Goal: Task Accomplishment & Management: Manage account settings

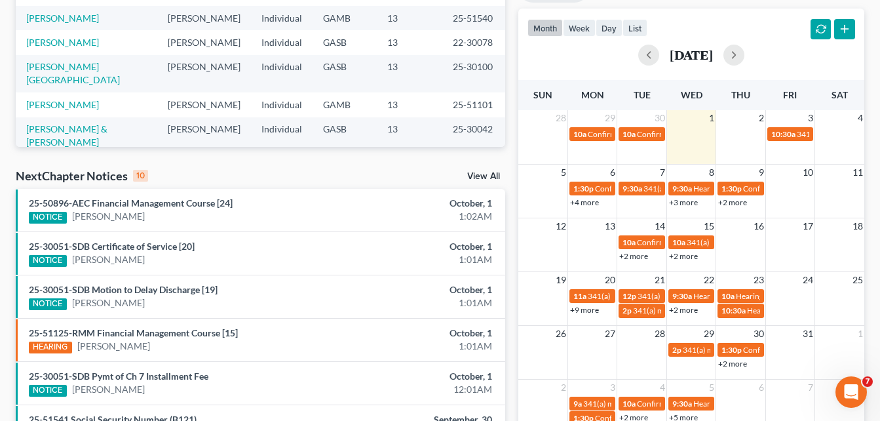
click at [6, 254] on div "Recent Cases 15 View All Name unfold_more expand_more expand_less Attorney unfo…" at bounding box center [440, 224] width 880 height 866
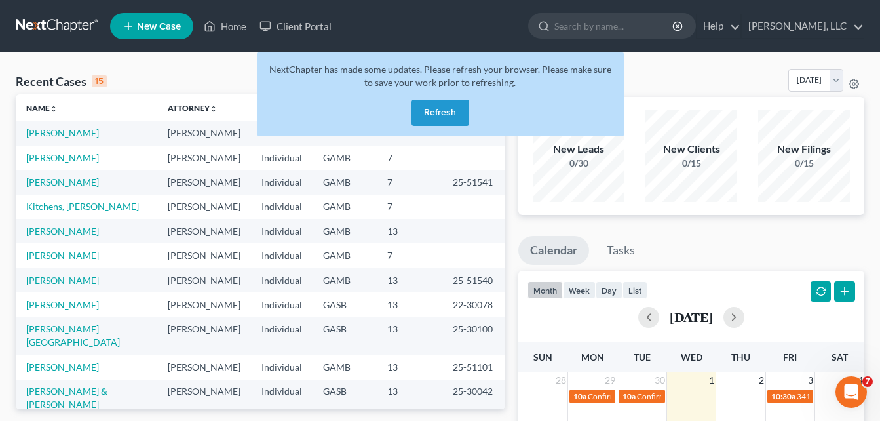
click at [429, 113] on button "Refresh" at bounding box center [440, 113] width 58 height 26
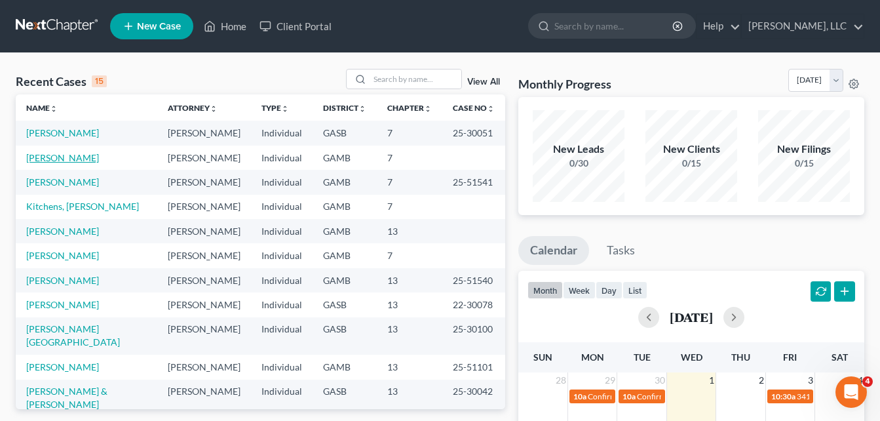
click at [52, 161] on link "[PERSON_NAME]" at bounding box center [62, 157] width 73 height 11
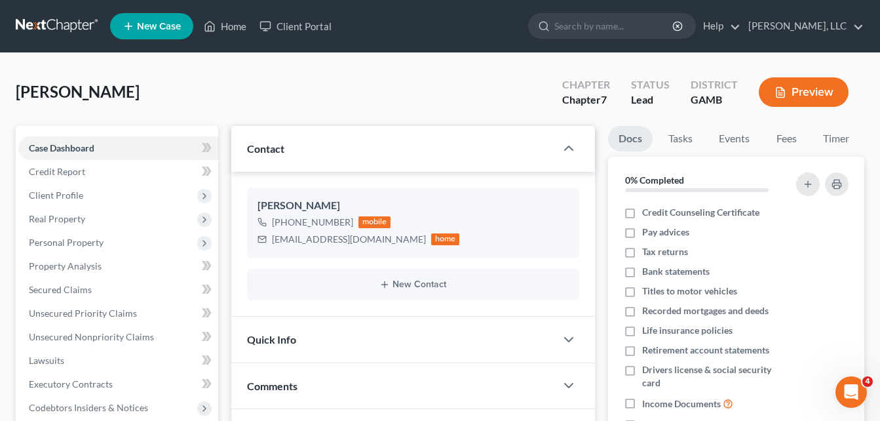
click at [216, 86] on div "Abbott, Heather Upgraded Chapter Chapter 7 Status Lead District GAMB Preview" at bounding box center [440, 97] width 848 height 57
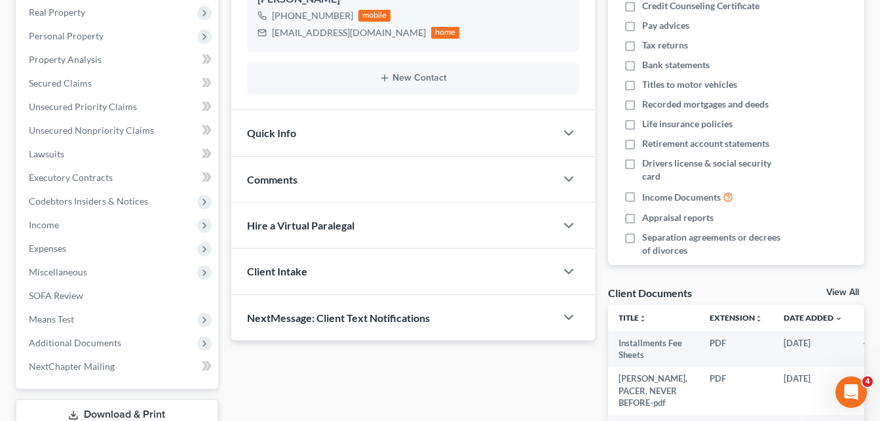
scroll to position [210, 0]
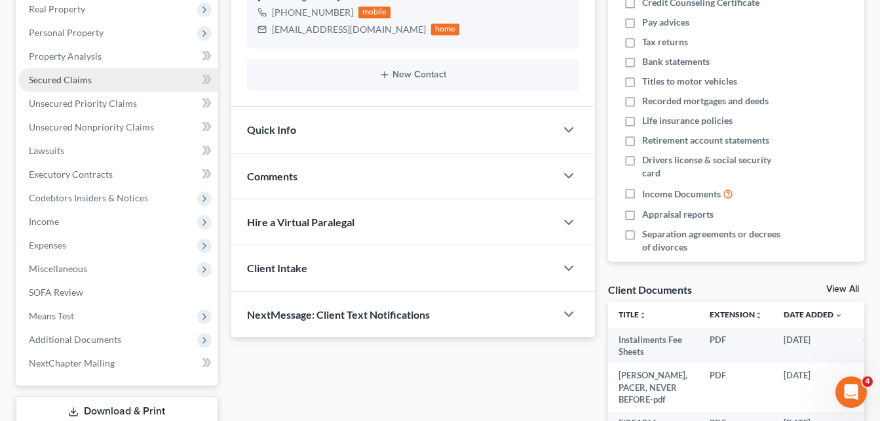
click at [48, 87] on link "Secured Claims" at bounding box center [118, 80] width 200 height 24
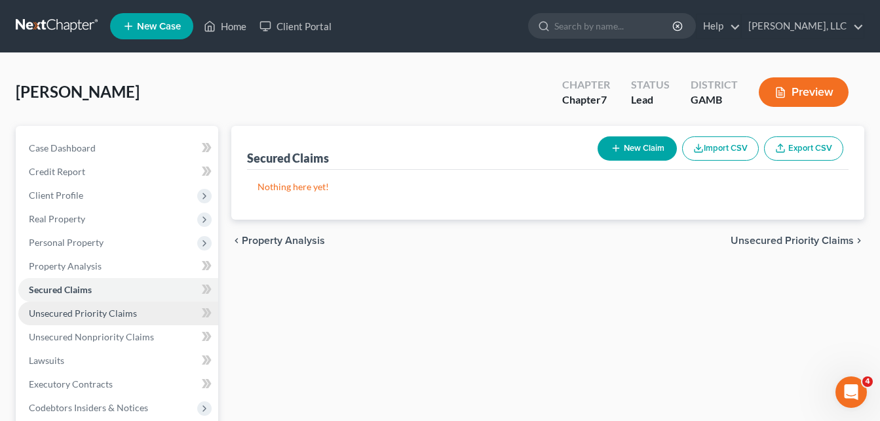
click at [64, 313] on span "Unsecured Priority Claims" at bounding box center [83, 312] width 108 height 11
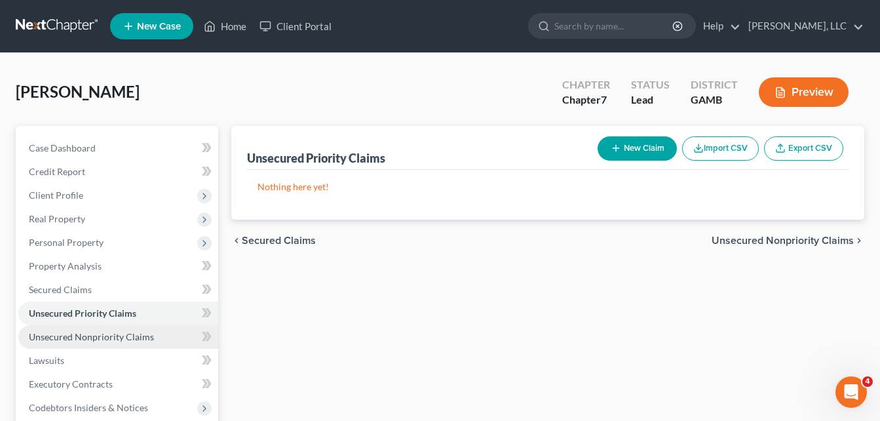
click at [67, 335] on span "Unsecured Nonpriority Claims" at bounding box center [91, 336] width 125 height 11
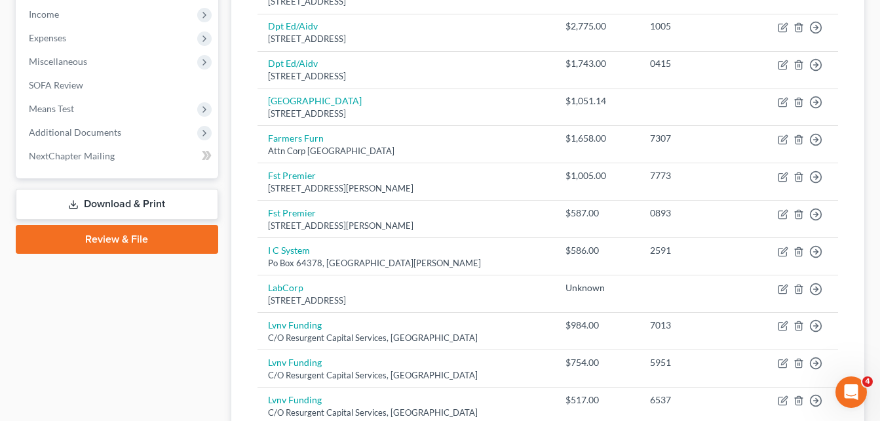
scroll to position [419, 0]
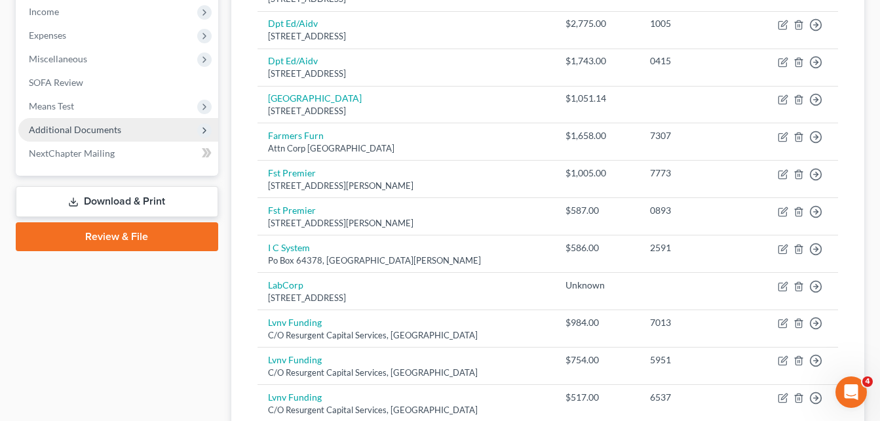
click at [57, 124] on span "Additional Documents" at bounding box center [75, 129] width 92 height 11
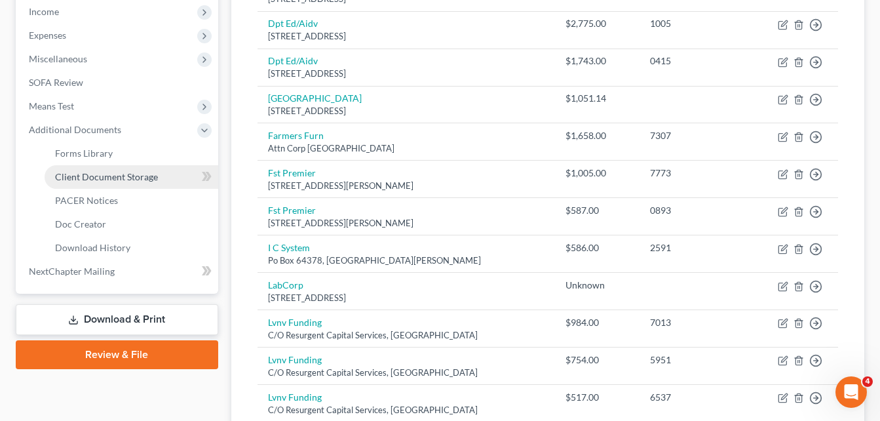
click at [75, 176] on span "Client Document Storage" at bounding box center [106, 176] width 103 height 11
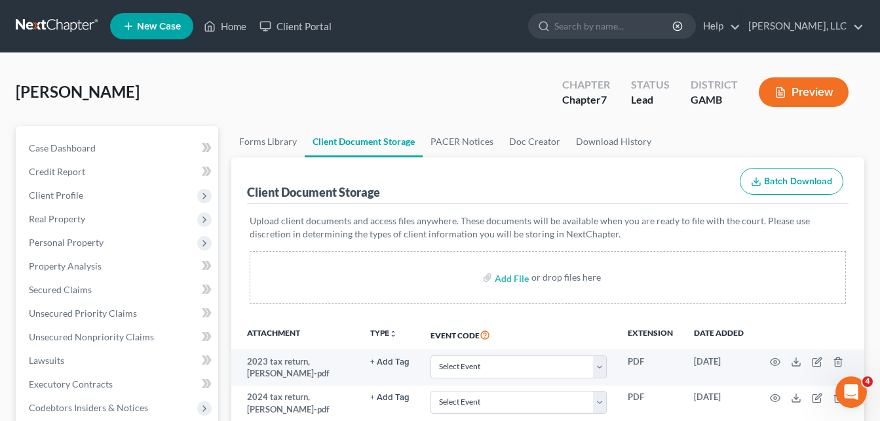
click at [512, 279] on input "file" at bounding box center [510, 277] width 31 height 24
type input "C:\fakepath\heather abbott, CC.pdf"
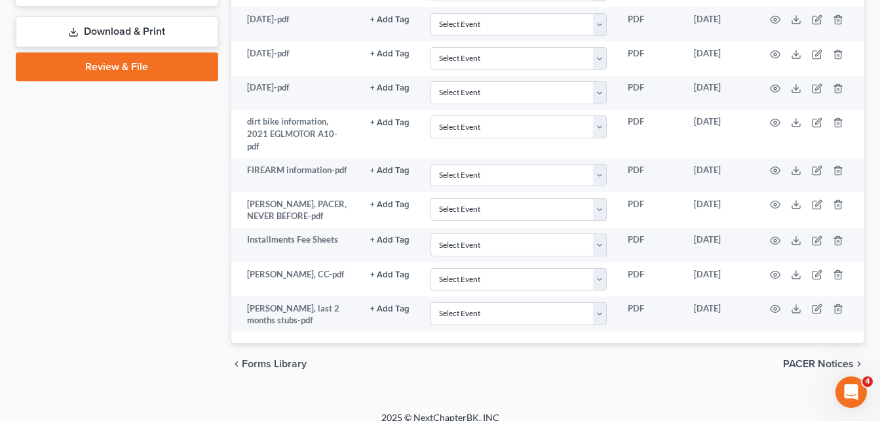
scroll to position [681, 0]
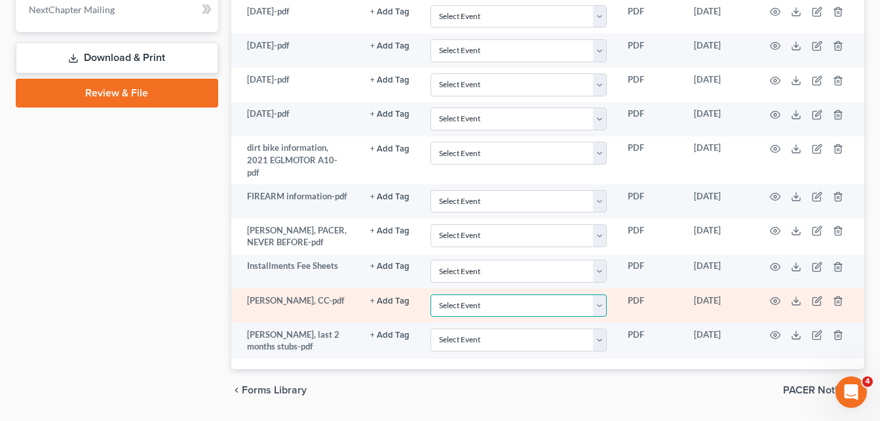
click at [602, 294] on select "Select Event 20 Largest Unsecured Creditors Amended Petition Attachment to Volu…" at bounding box center [518, 305] width 176 height 23
select select "6"
click at [430, 294] on select "Select Event 20 Largest Unsecured Creditors Amended Petition Attachment to Volu…" at bounding box center [518, 305] width 176 height 23
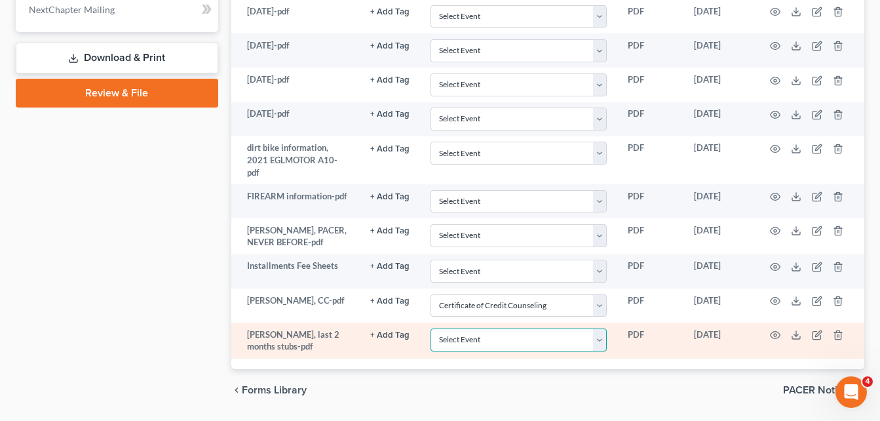
click at [528, 330] on select "Select Event 20 Largest Unsecured Creditors Amended Petition Attachment to Volu…" at bounding box center [518, 339] width 176 height 23
select select "22"
click at [525, 330] on select "Select Event 20 Largest Unsecured Creditors Amended Petition Attachment to Volu…" at bounding box center [518, 339] width 176 height 23
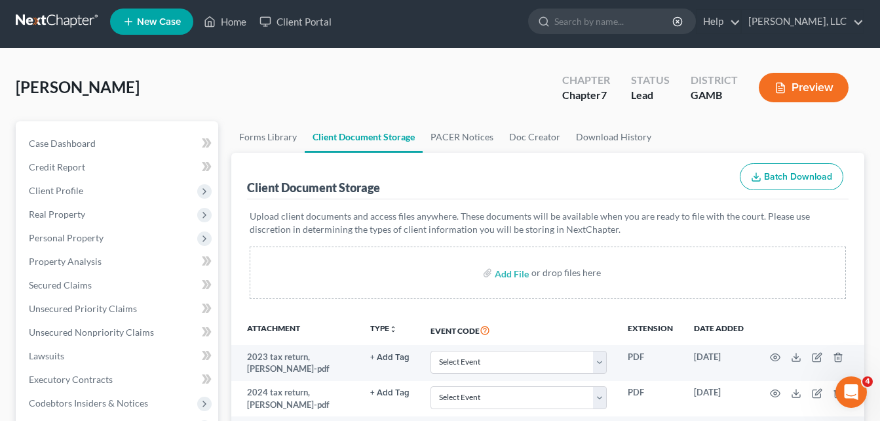
scroll to position [0, 0]
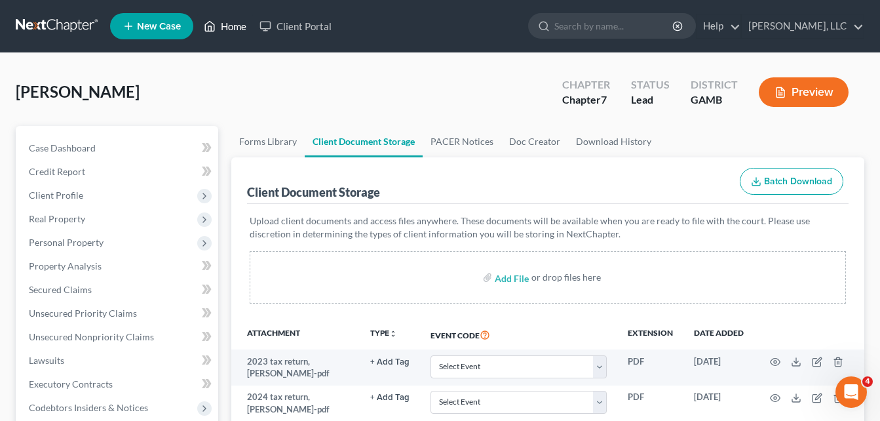
click at [237, 29] on link "Home" at bounding box center [225, 26] width 56 height 24
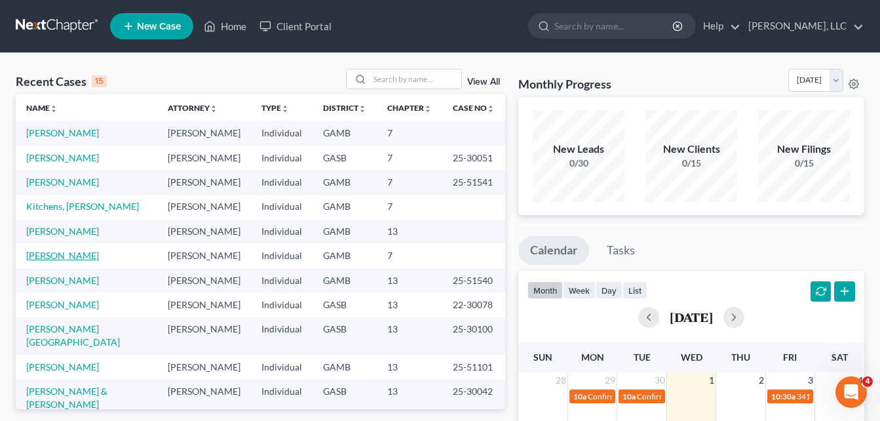
click at [37, 256] on link "[PERSON_NAME]" at bounding box center [62, 255] width 73 height 11
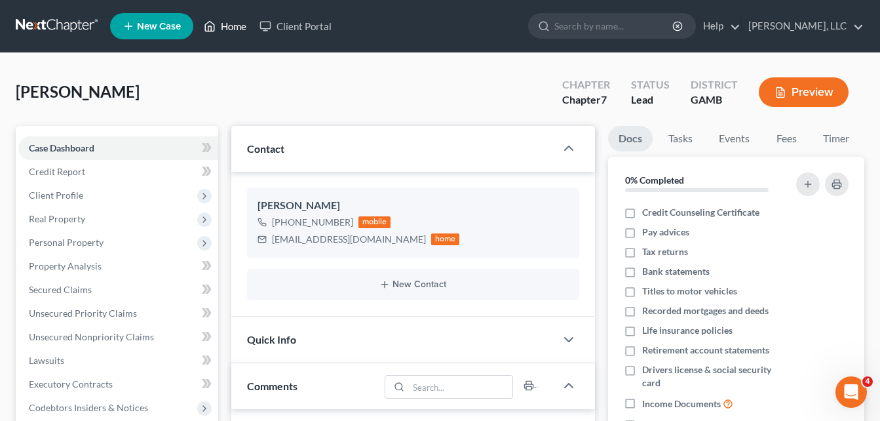
click at [236, 31] on link "Home" at bounding box center [225, 26] width 56 height 24
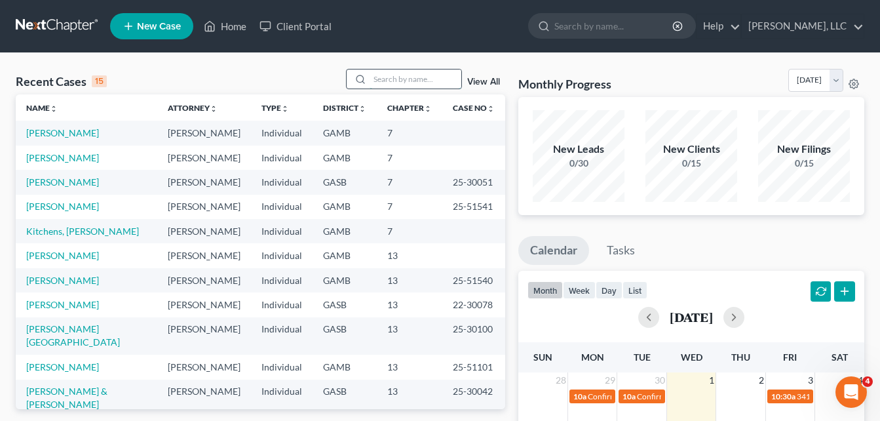
click at [404, 77] on input "search" at bounding box center [416, 78] width 92 height 19
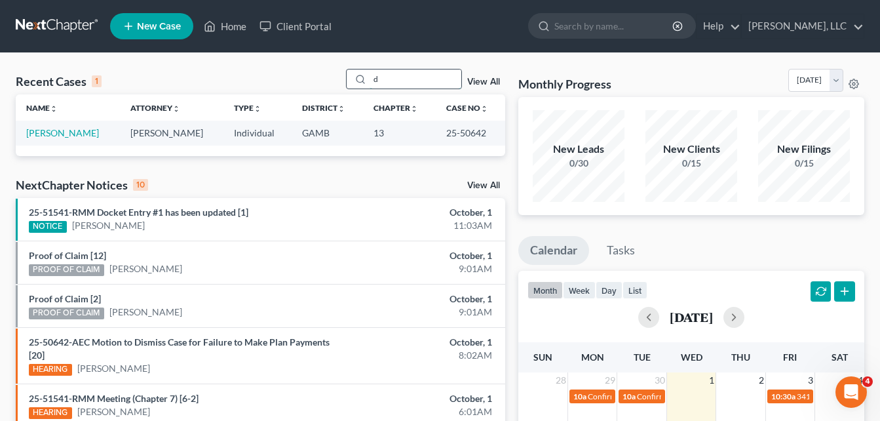
click at [391, 83] on input "d" at bounding box center [416, 78] width 92 height 19
type input "destiny"
click at [79, 131] on link "Thomas, Destiny" at bounding box center [62, 132] width 73 height 11
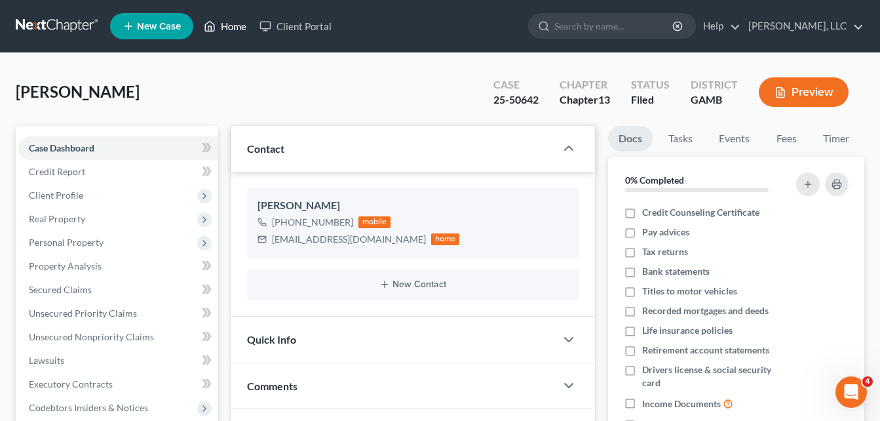
click at [225, 25] on link "Home" at bounding box center [225, 26] width 56 height 24
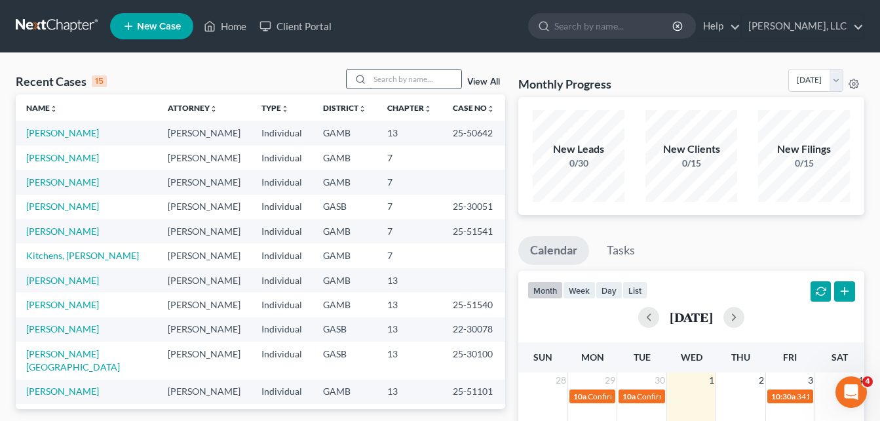
click at [403, 81] on input "search" at bounding box center [416, 78] width 92 height 19
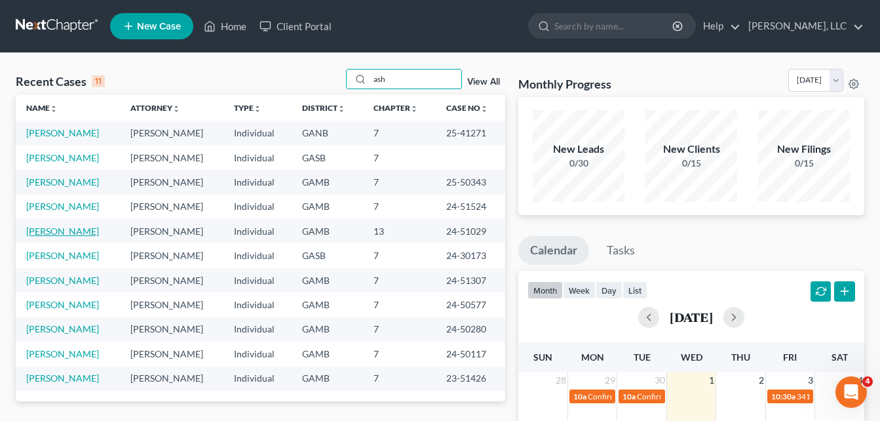
type input "ash"
click at [57, 230] on link "Lynn, Ashley" at bounding box center [62, 230] width 73 height 11
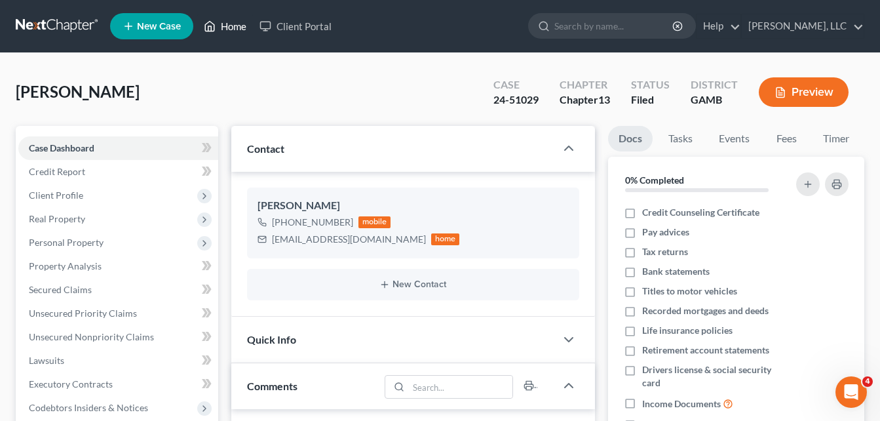
click at [231, 28] on link "Home" at bounding box center [225, 26] width 56 height 24
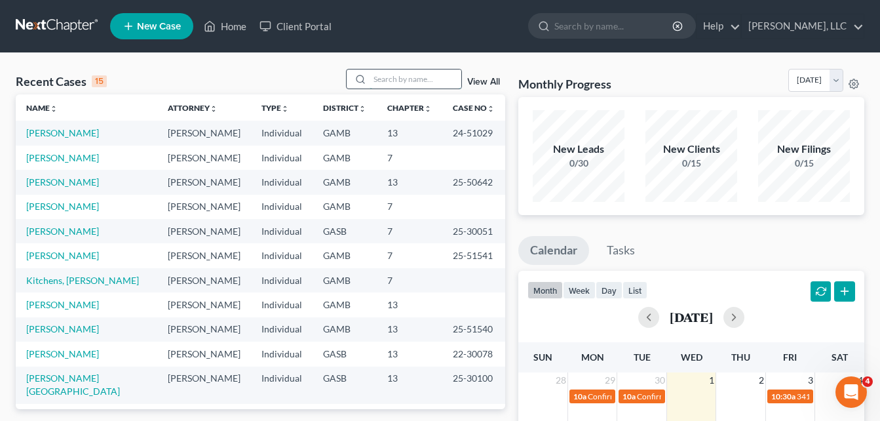
click at [390, 79] on input "search" at bounding box center [416, 78] width 92 height 19
type input "castonio"
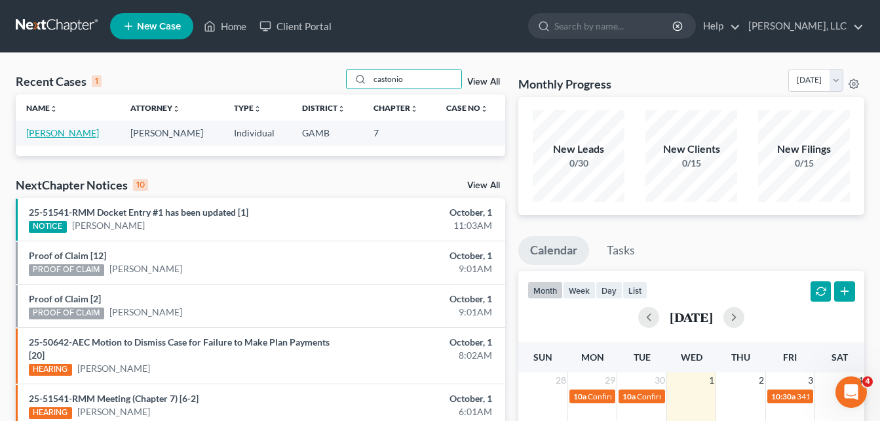
click at [77, 132] on link "[PERSON_NAME]" at bounding box center [62, 132] width 73 height 11
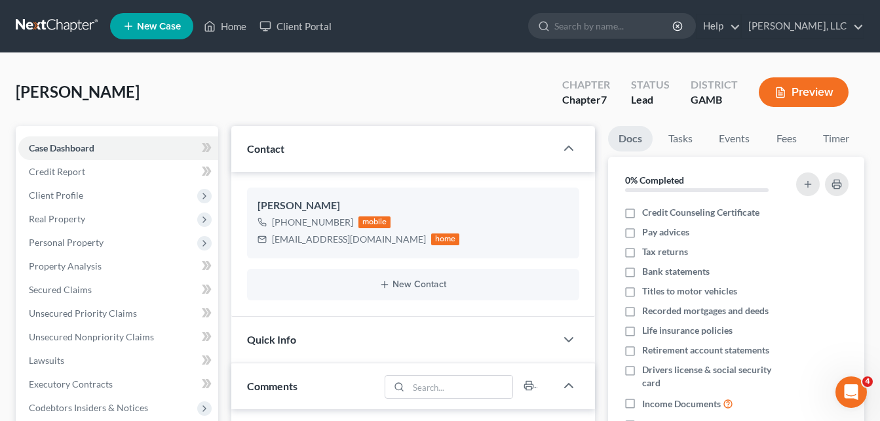
click at [226, 73] on div "Lucas, Castonio Upgraded Chapter Chapter 7 Status Lead District GAMB Preview" at bounding box center [440, 97] width 848 height 57
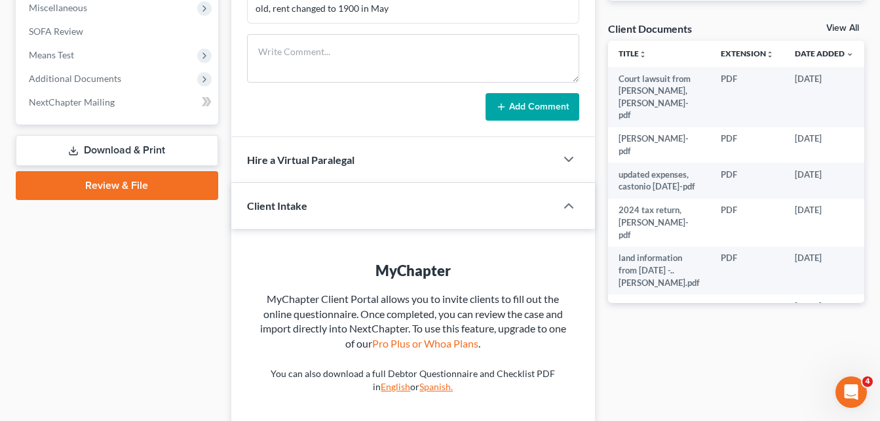
scroll to position [472, 0]
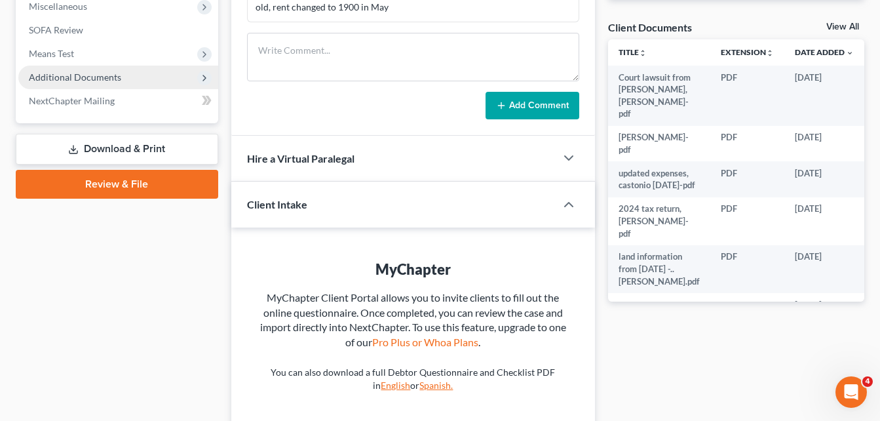
click at [113, 75] on span "Additional Documents" at bounding box center [75, 76] width 92 height 11
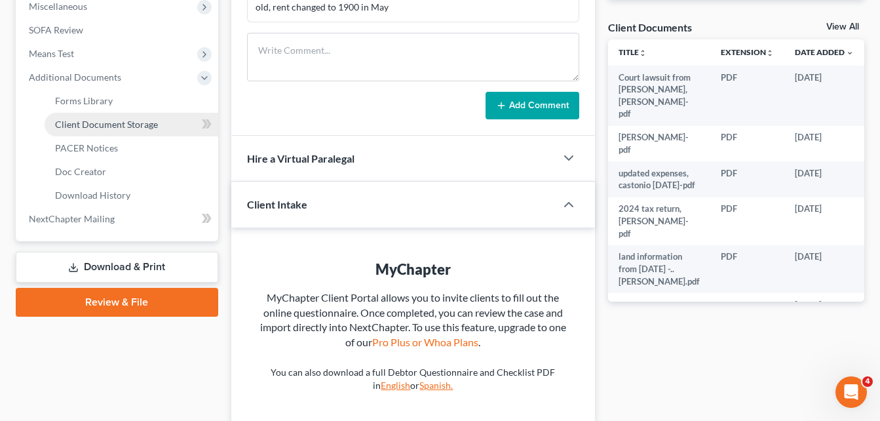
click at [113, 125] on span "Client Document Storage" at bounding box center [106, 124] width 103 height 11
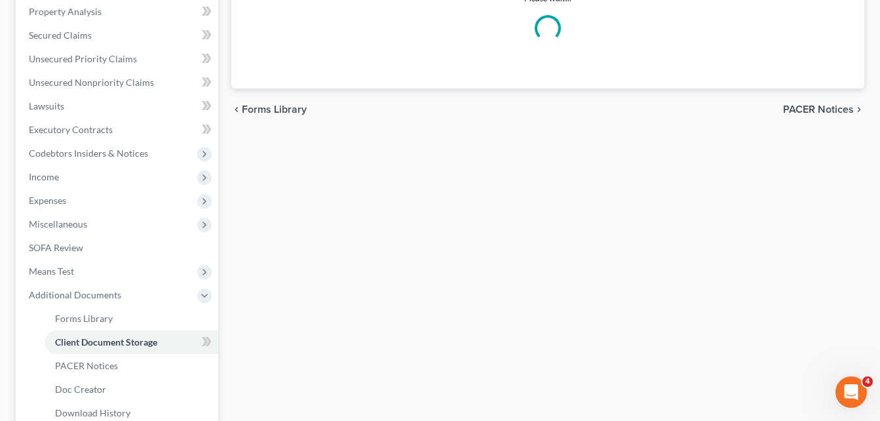
scroll to position [71, 0]
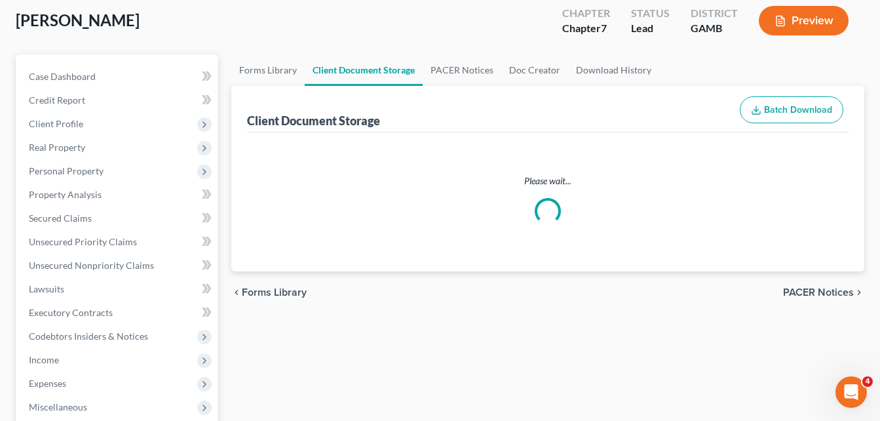
click at [221, 54] on div "Lucas, Castonio Upgraded Chapter Chapter 7 Status Lead District GAMB Preview" at bounding box center [440, 25] width 848 height 57
select select "6"
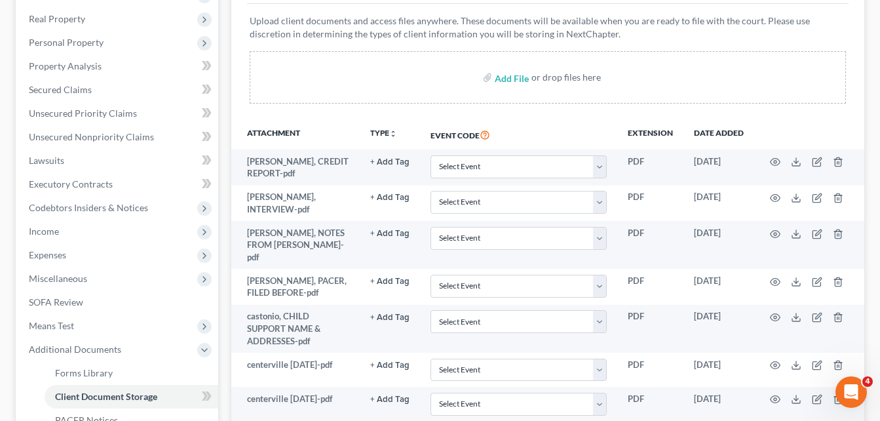
scroll to position [236, 0]
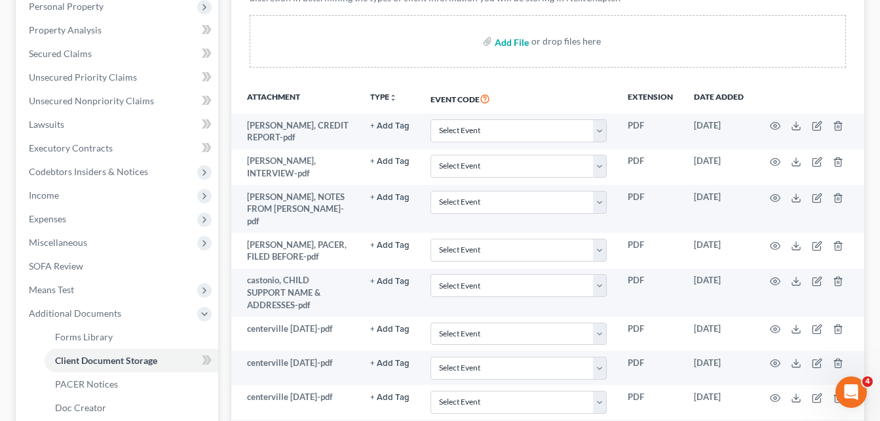
click at [516, 41] on input "file" at bounding box center [510, 41] width 31 height 24
type input "C:\fakepath\castonio lucas, last 2 months stubs.pdf"
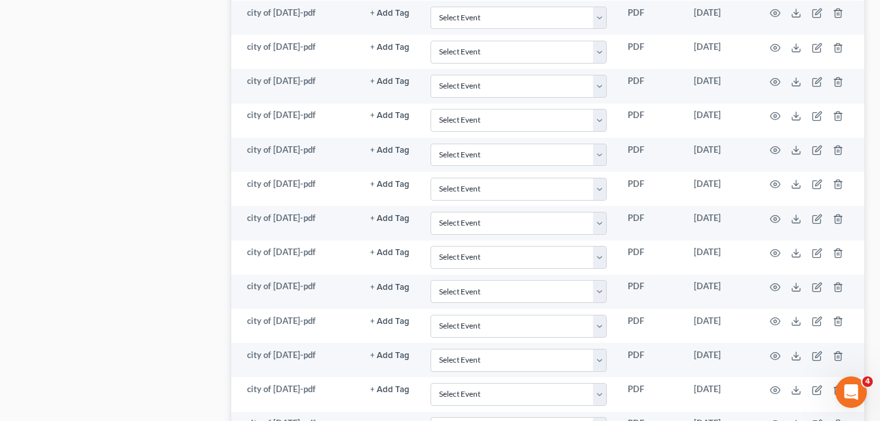
scroll to position [1094, 0]
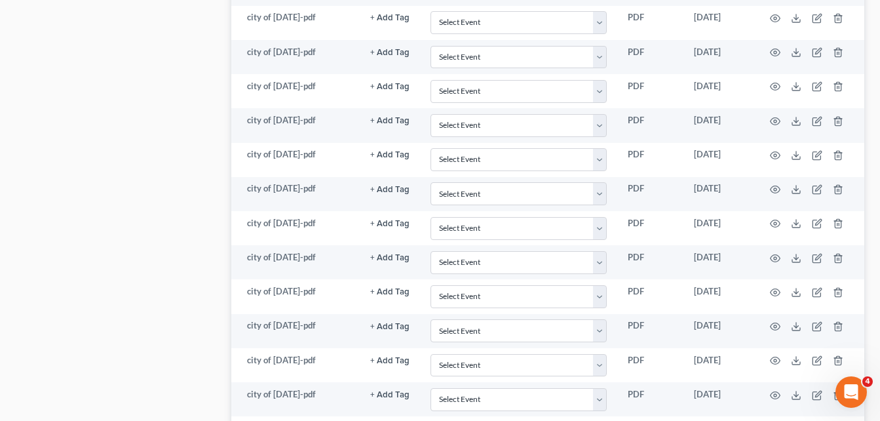
select select "6"
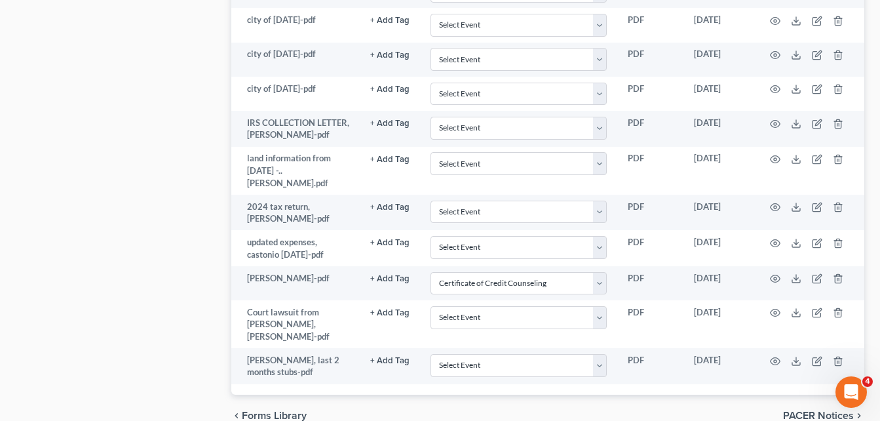
scroll to position [1808, 0]
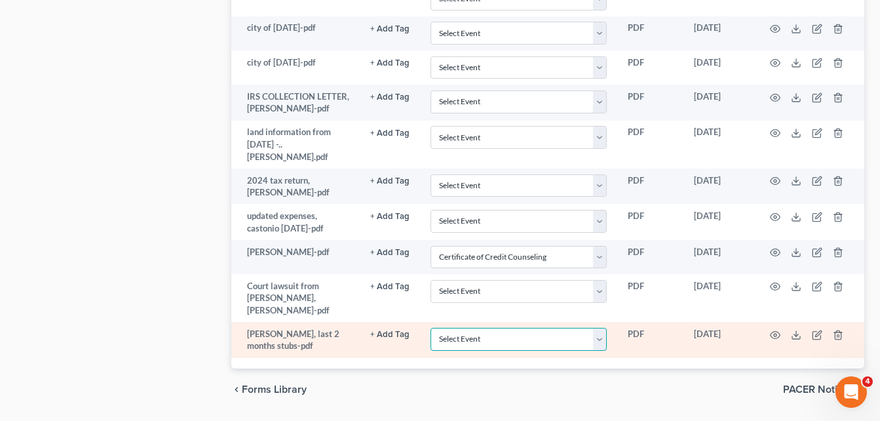
click at [578, 328] on select "Select Event 20 Largest Unsecured Creditors Amended Petition Attachment to Volu…" at bounding box center [518, 339] width 176 height 23
select select "22"
click at [548, 328] on select "Select Event 20 Largest Unsecured Creditors Amended Petition Attachment to Volu…" at bounding box center [518, 339] width 176 height 23
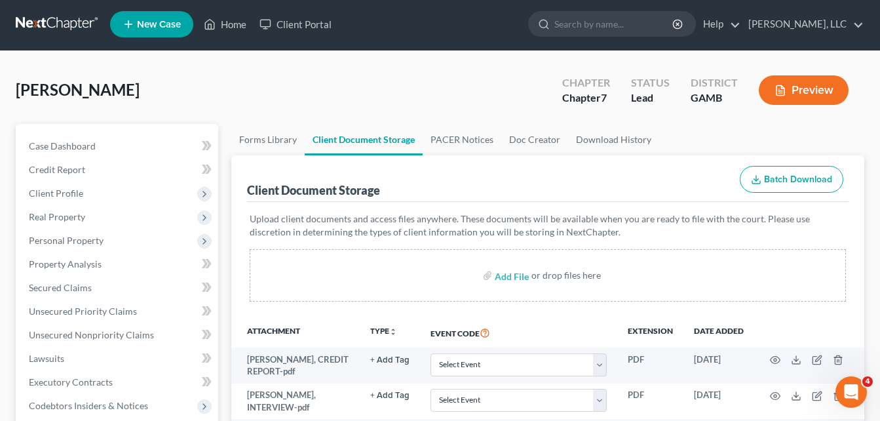
scroll to position [0, 0]
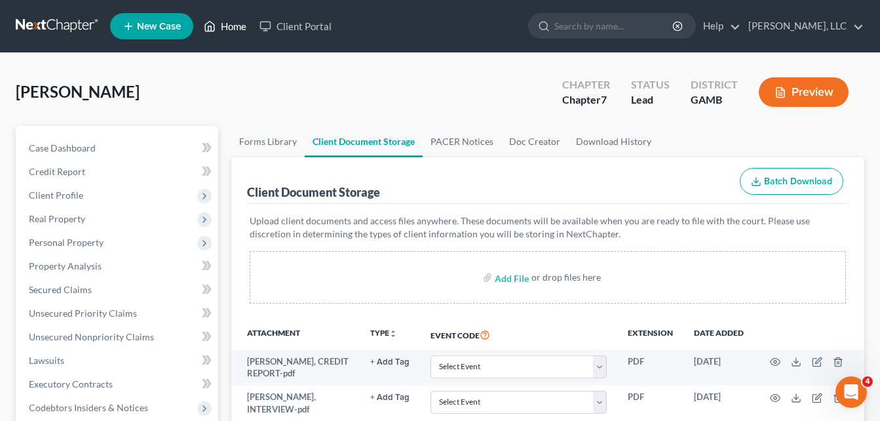
click at [238, 24] on link "Home" at bounding box center [225, 26] width 56 height 24
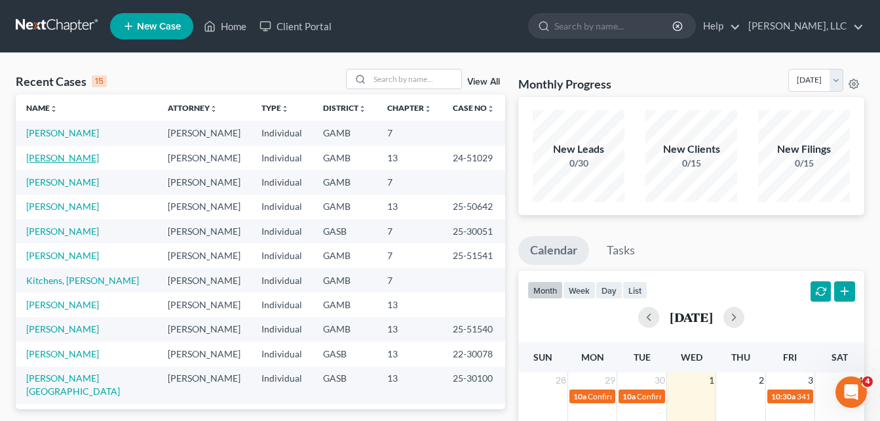
click at [50, 157] on link "Lynn, Ashley" at bounding box center [62, 157] width 73 height 11
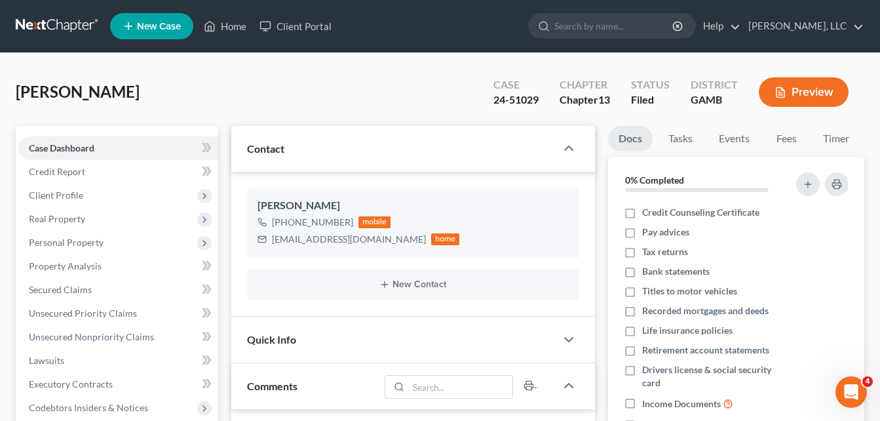
click at [220, 81] on div "Lynn, Ashley Upgraded Case 24-51029 Chapter Chapter 13 Status Filed District GA…" at bounding box center [440, 97] width 848 height 57
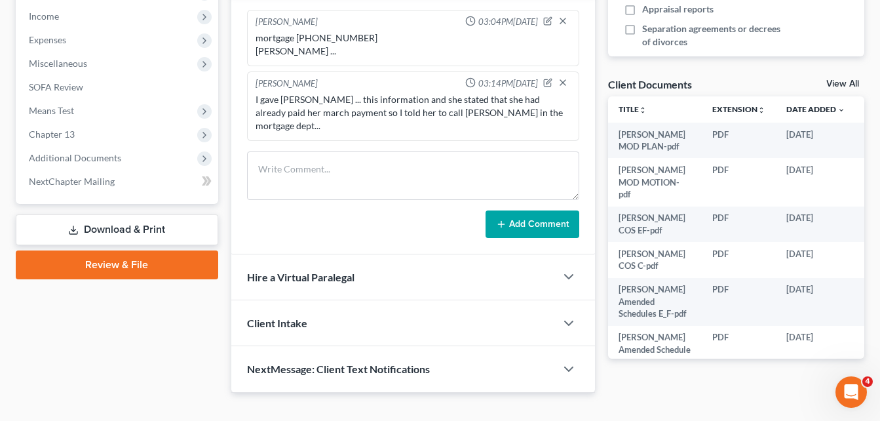
scroll to position [423, 0]
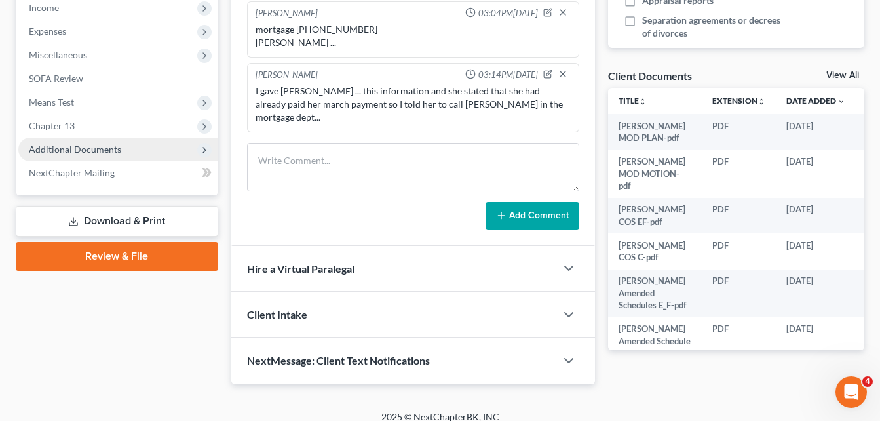
click at [60, 151] on span "Additional Documents" at bounding box center [75, 148] width 92 height 11
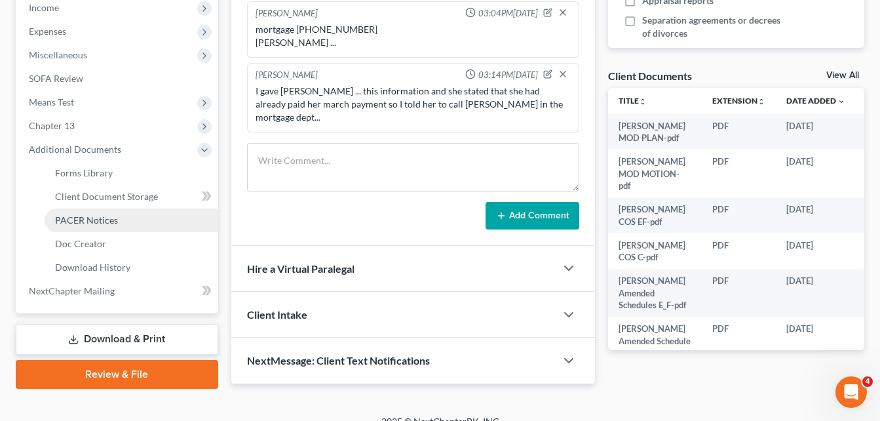
click at [77, 227] on link "PACER Notices" at bounding box center [132, 220] width 174 height 24
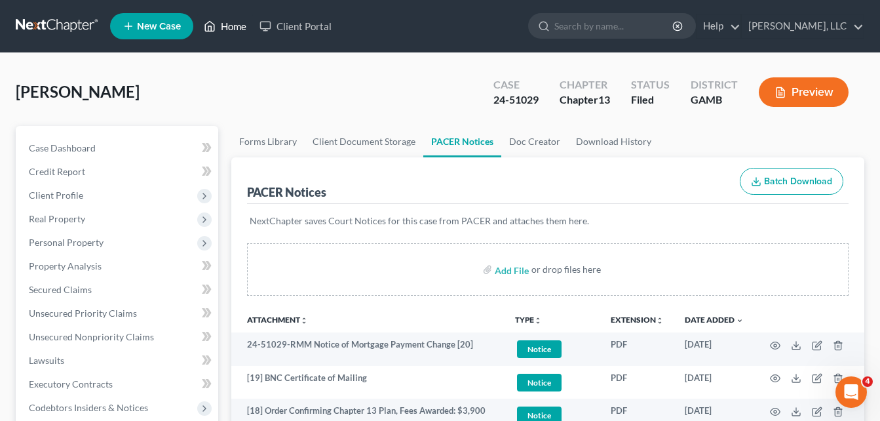
click at [243, 25] on link "Home" at bounding box center [225, 26] width 56 height 24
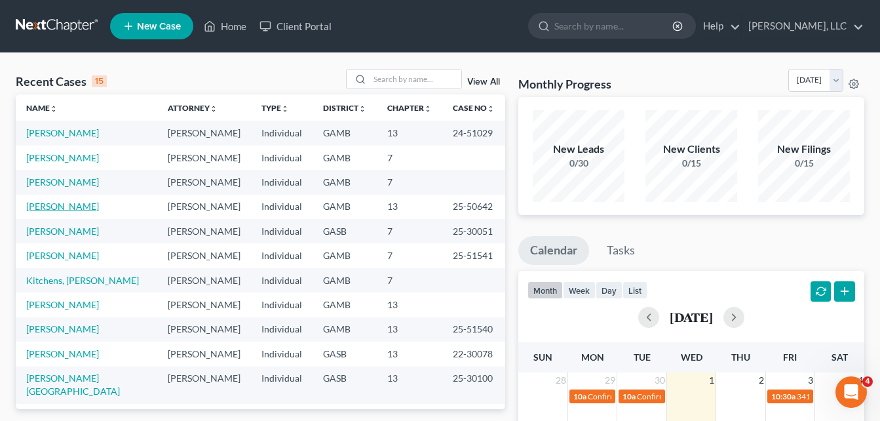
click at [51, 204] on link "Thomas, Destiny" at bounding box center [62, 205] width 73 height 11
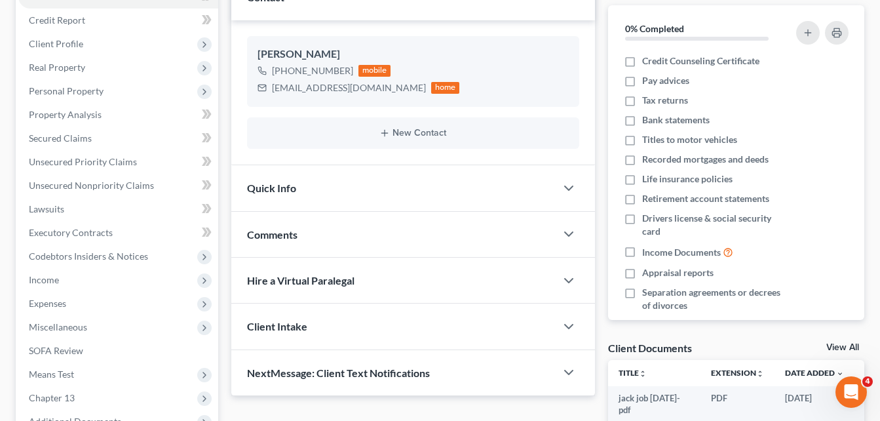
scroll to position [157, 0]
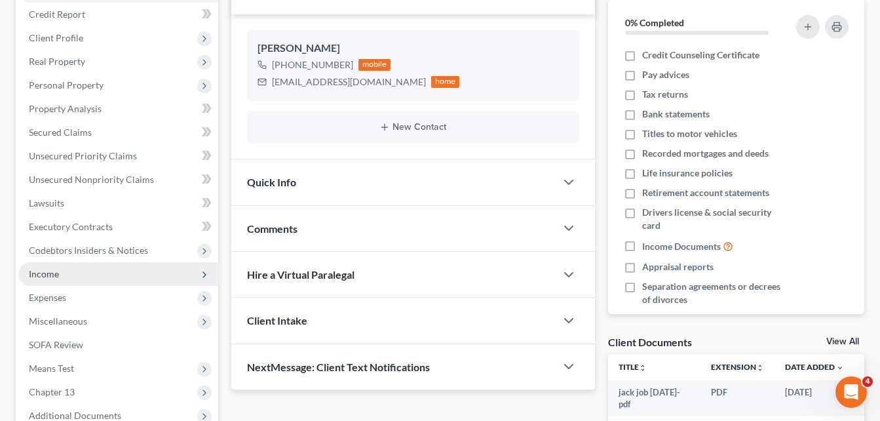
click at [47, 274] on span "Income" at bounding box center [44, 273] width 30 height 11
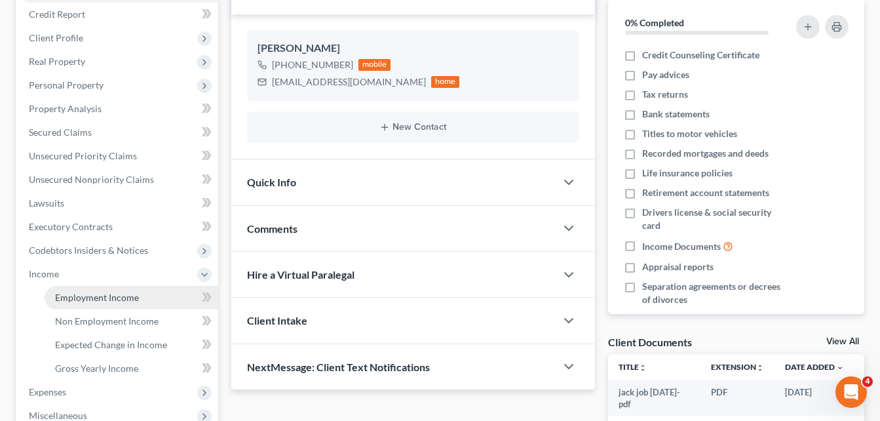
click at [79, 296] on span "Employment Income" at bounding box center [97, 297] width 84 height 11
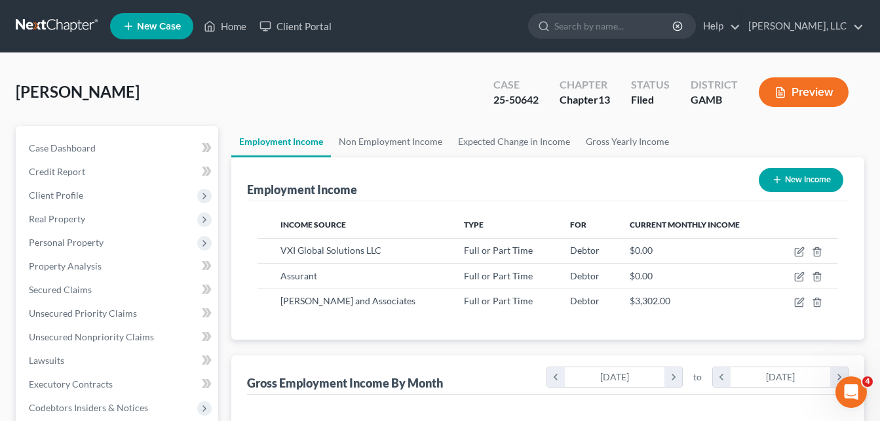
scroll to position [235, 354]
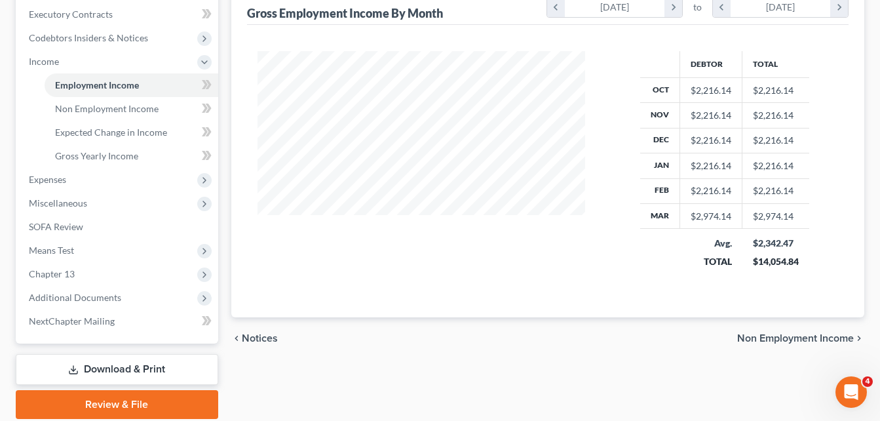
scroll to position [417, 0]
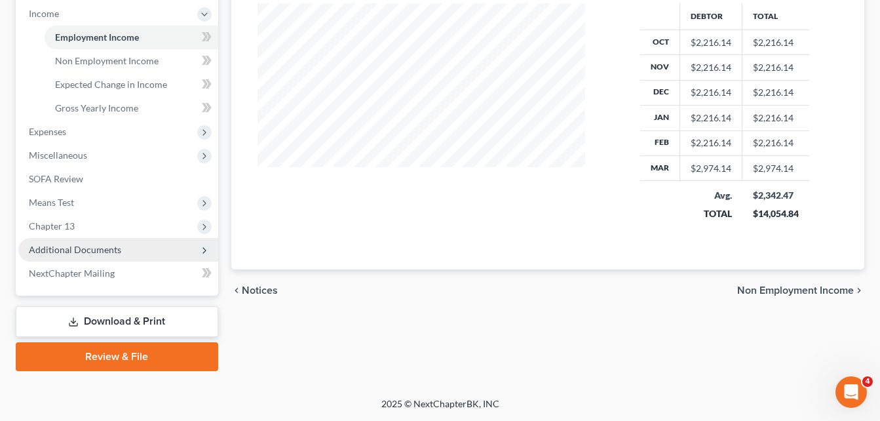
click at [88, 252] on span "Additional Documents" at bounding box center [75, 249] width 92 height 11
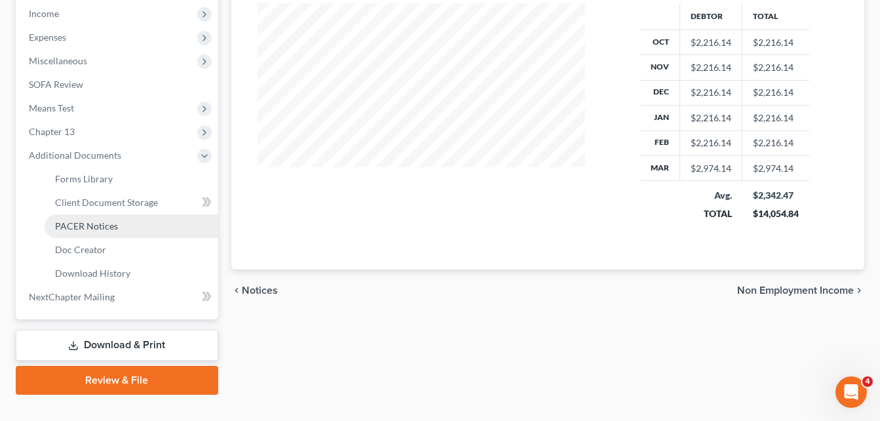
click at [92, 224] on span "PACER Notices" at bounding box center [86, 225] width 63 height 11
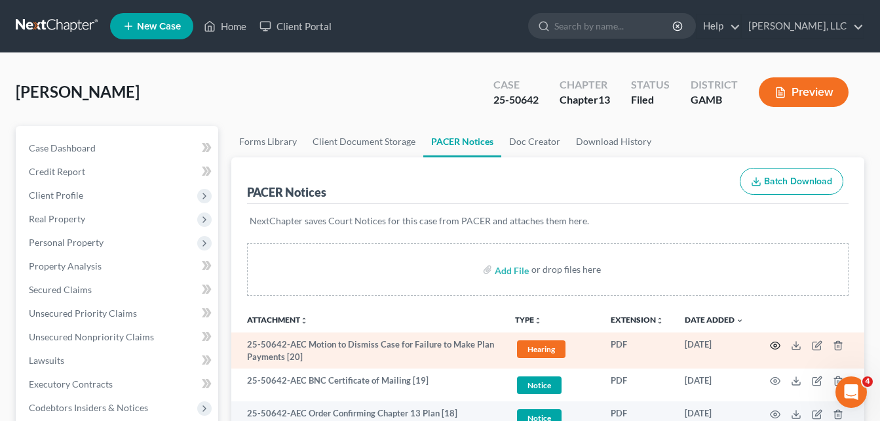
click at [773, 340] on icon "button" at bounding box center [775, 345] width 10 height 10
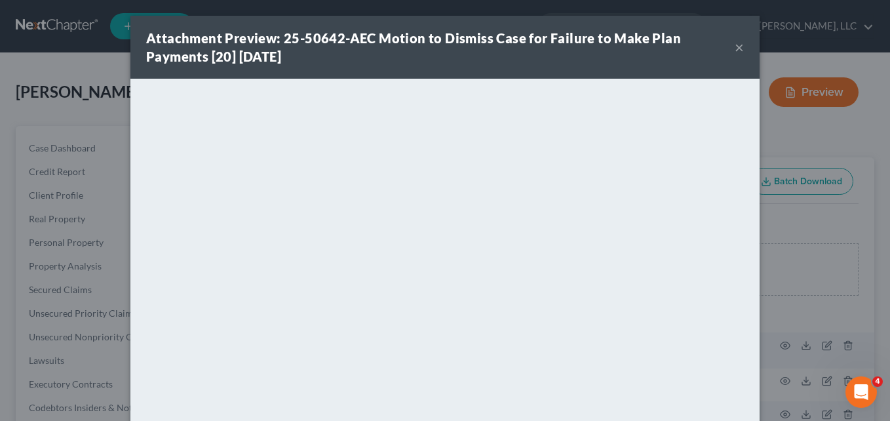
click at [734, 54] on button "×" at bounding box center [738, 47] width 9 height 16
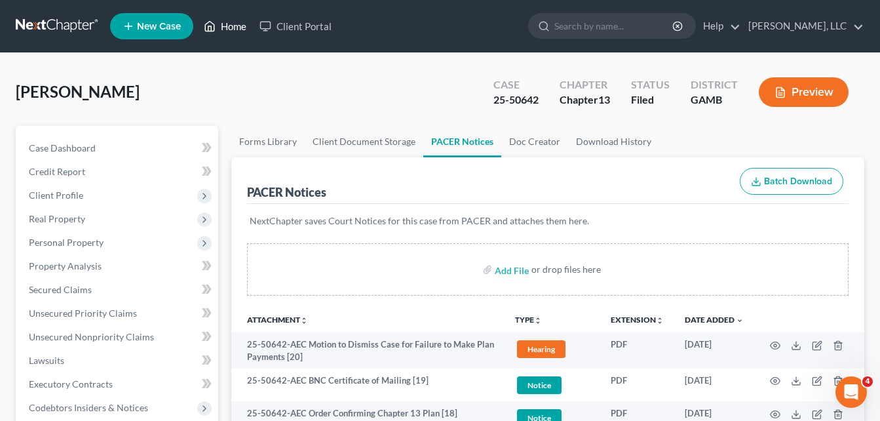
click at [237, 26] on link "Home" at bounding box center [225, 26] width 56 height 24
